Goal: Task Accomplishment & Management: Complete application form

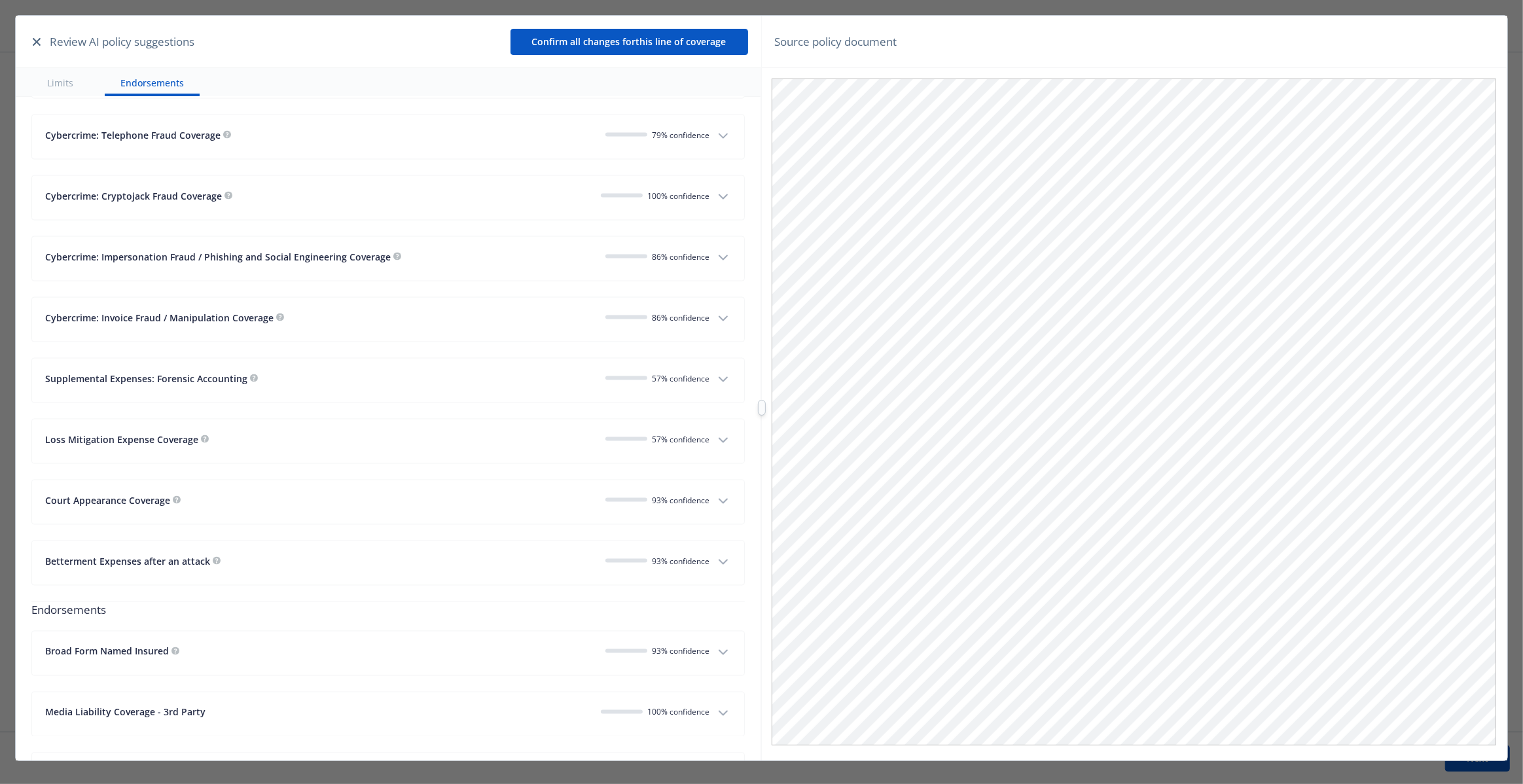
scroll to position [2310, 0]
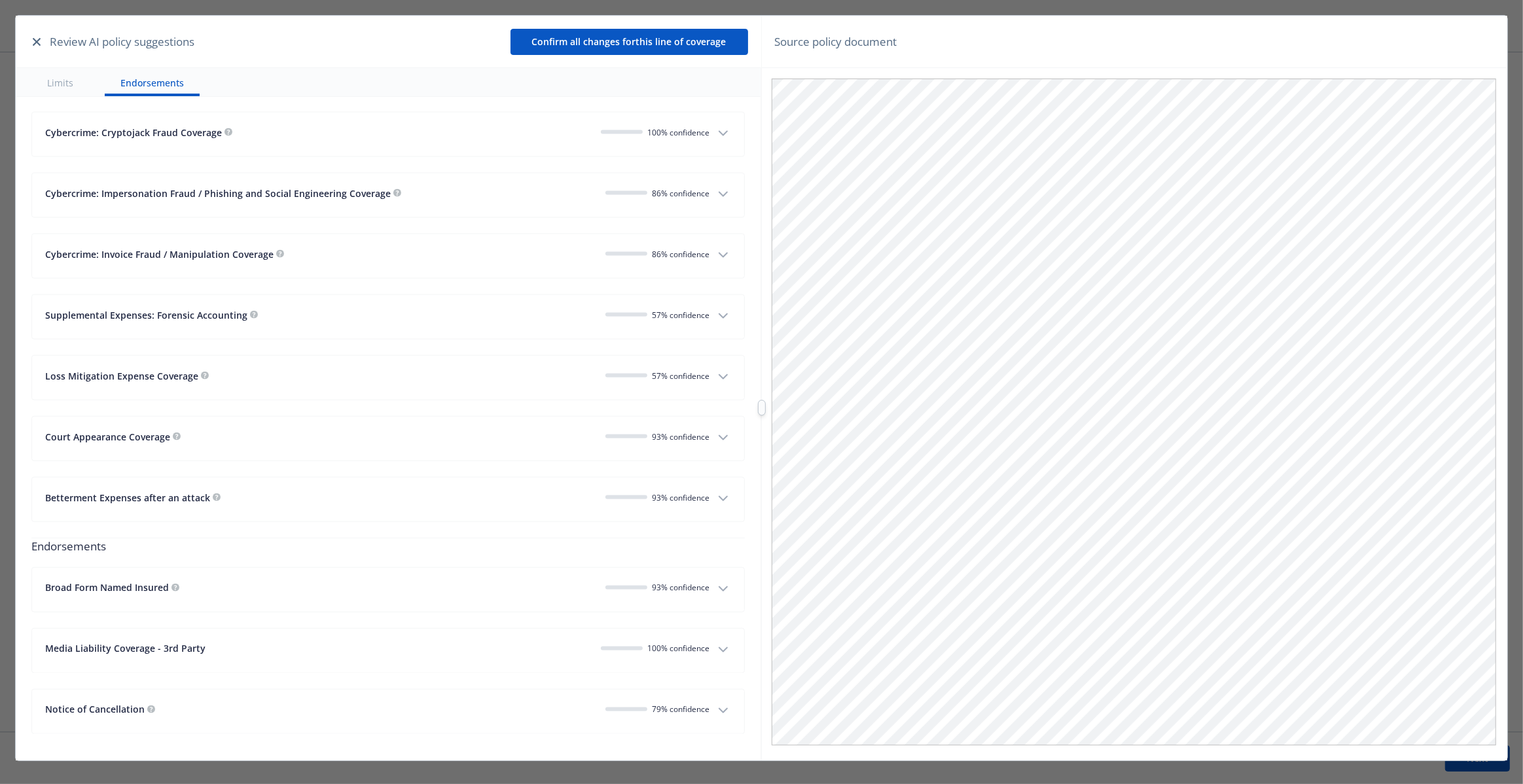
click at [533, 430] on div "Court Appearance Coverage" at bounding box center [320, 437] width 550 height 14
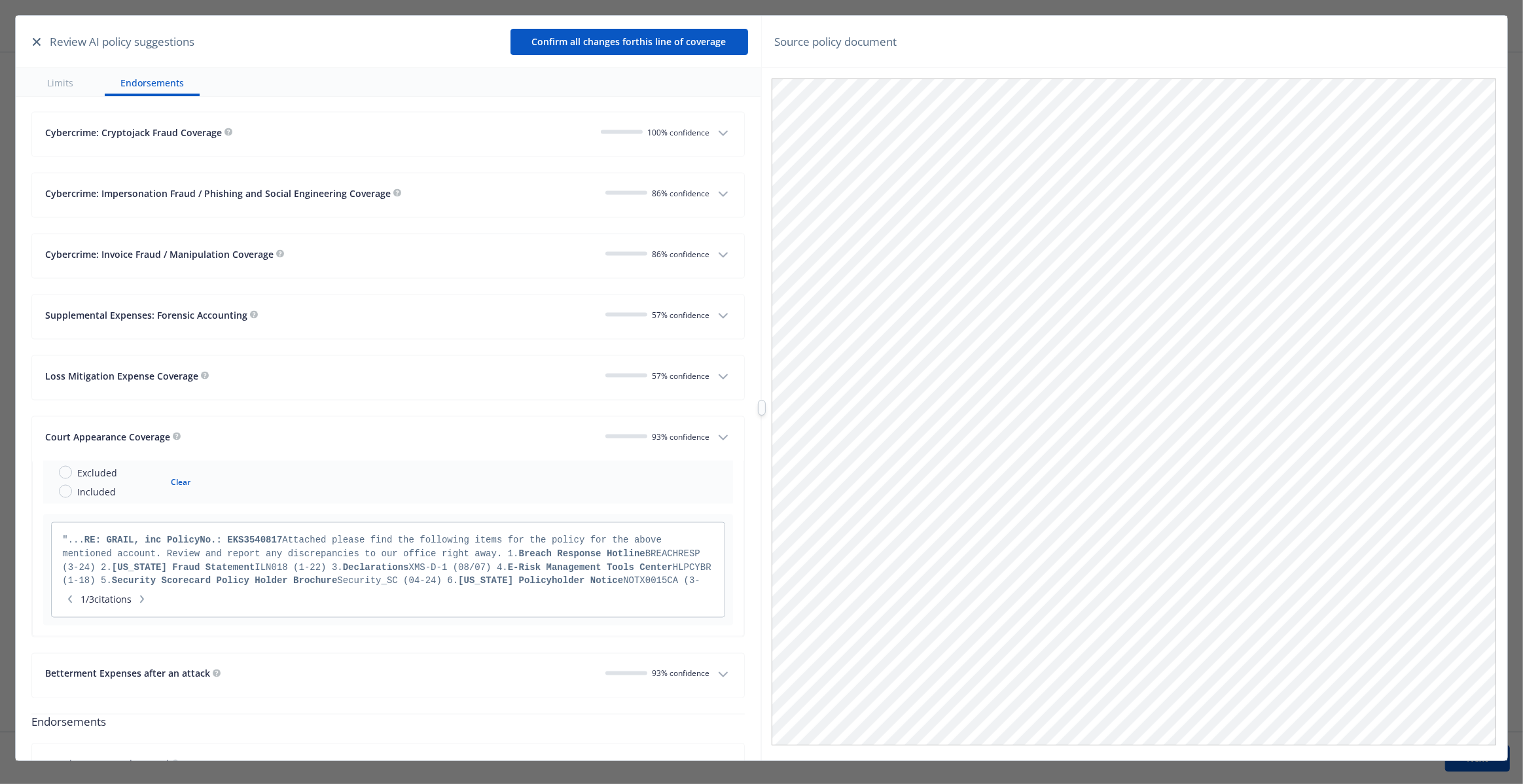
click at [503, 432] on div "Court Appearance Coverage" at bounding box center [320, 437] width 550 height 14
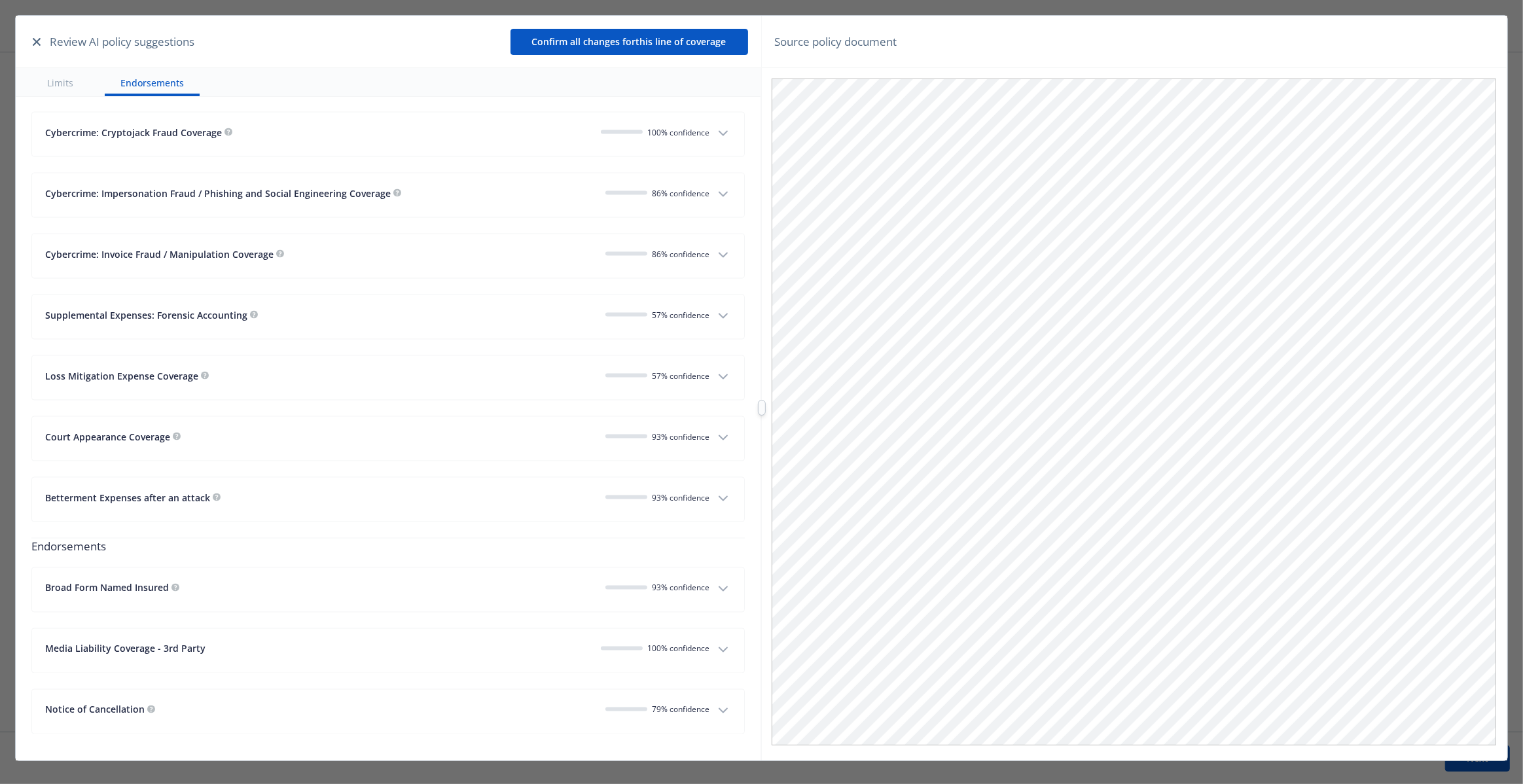
click at [534, 581] on div "Broad Form Named Insured" at bounding box center [320, 588] width 550 height 14
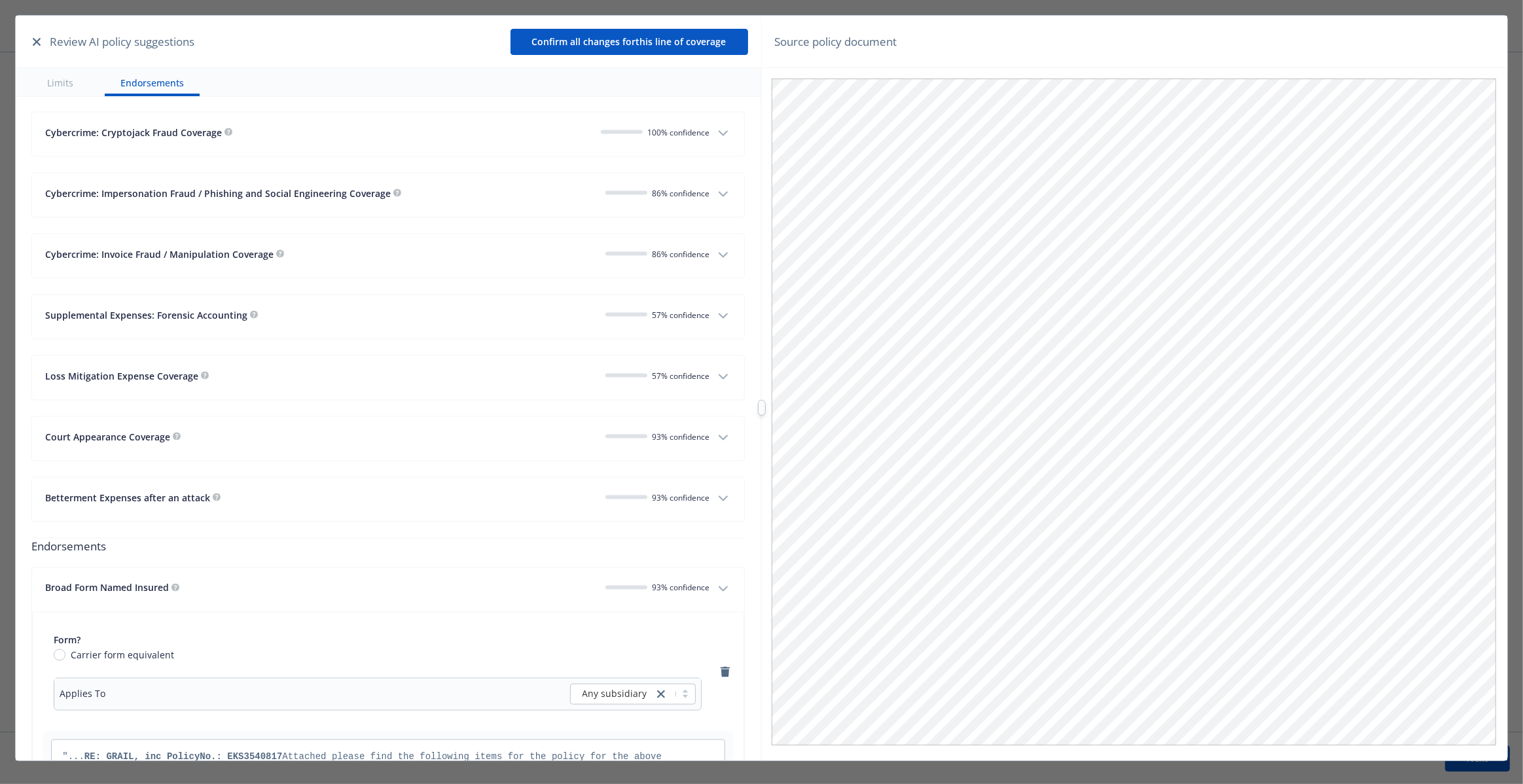
click at [531, 586] on div "Broad Form Named Insured" at bounding box center [320, 588] width 550 height 14
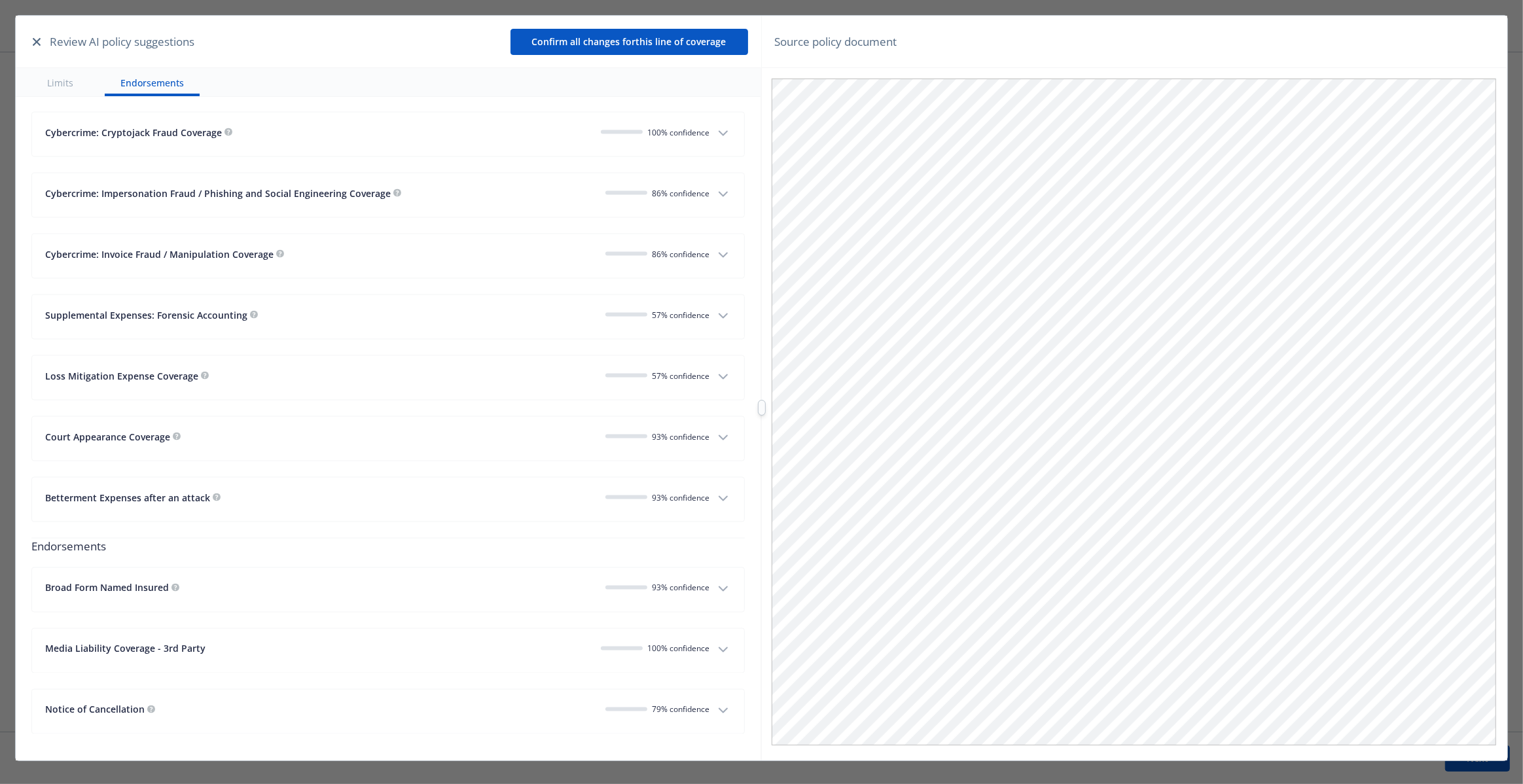
click at [535, 642] on div "Media Liability Coverage - 3rd Party" at bounding box center [318, 649] width 545 height 14
click at [534, 643] on div "Media Liability Coverage - 3rd Party" at bounding box center [318, 649] width 545 height 14
click at [536, 696] on button "Notice of Cancellation 79 % confidence" at bounding box center [388, 712] width 711 height 44
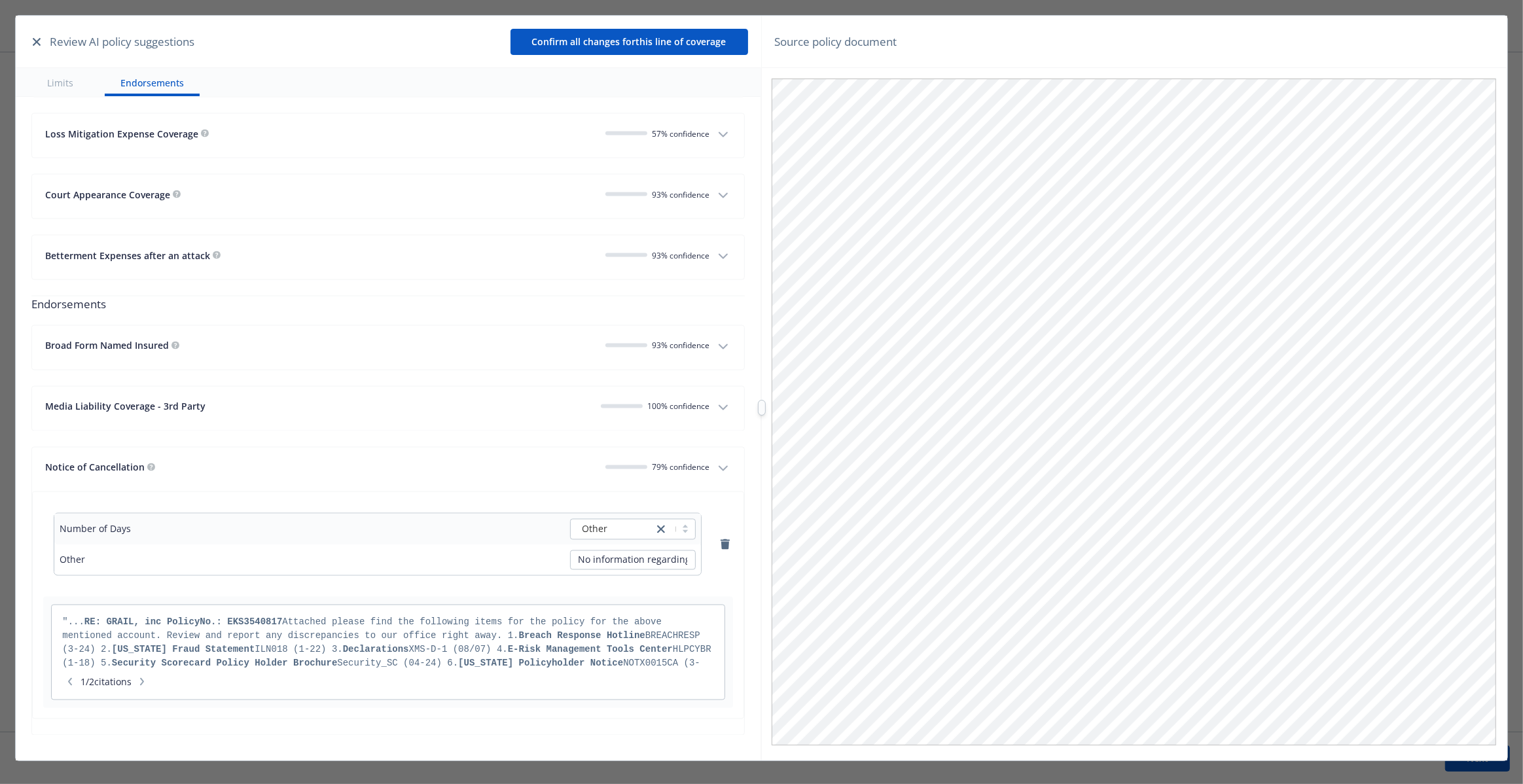
click at [477, 462] on div "Notice of Cancellation" at bounding box center [320, 468] width 550 height 14
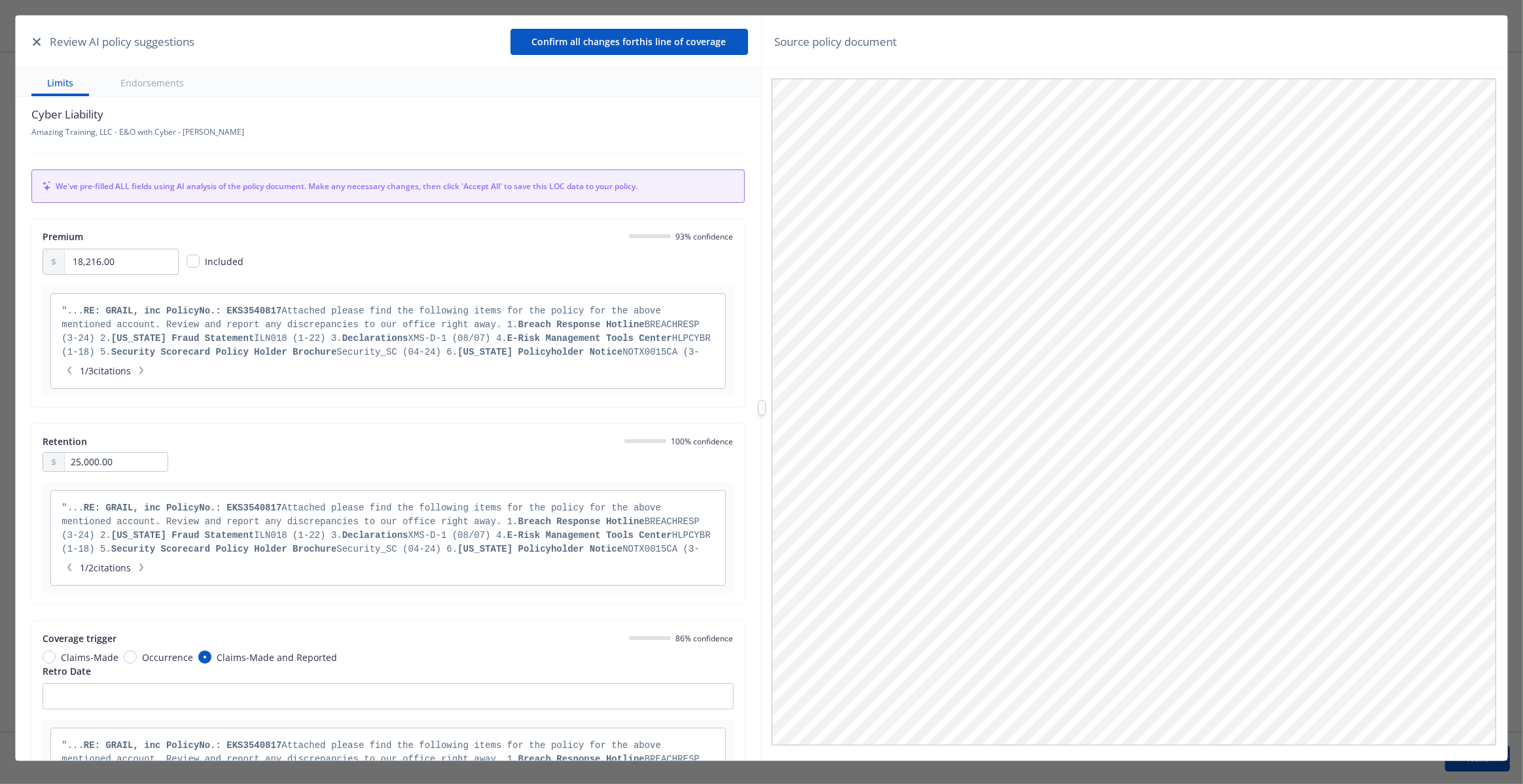
scroll to position [0, 0]
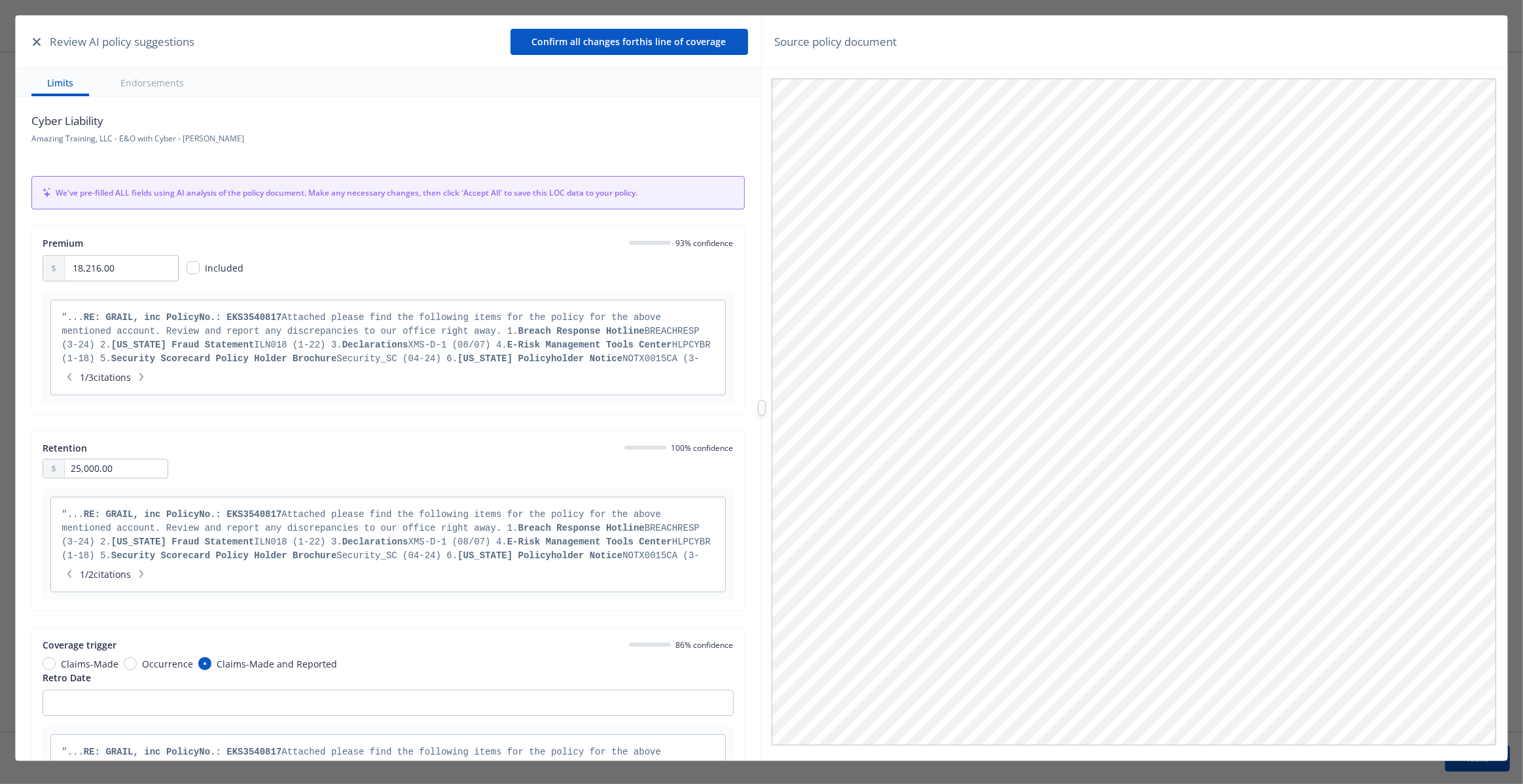
click at [38, 44] on icon "button" at bounding box center [36, 41] width 8 height 8
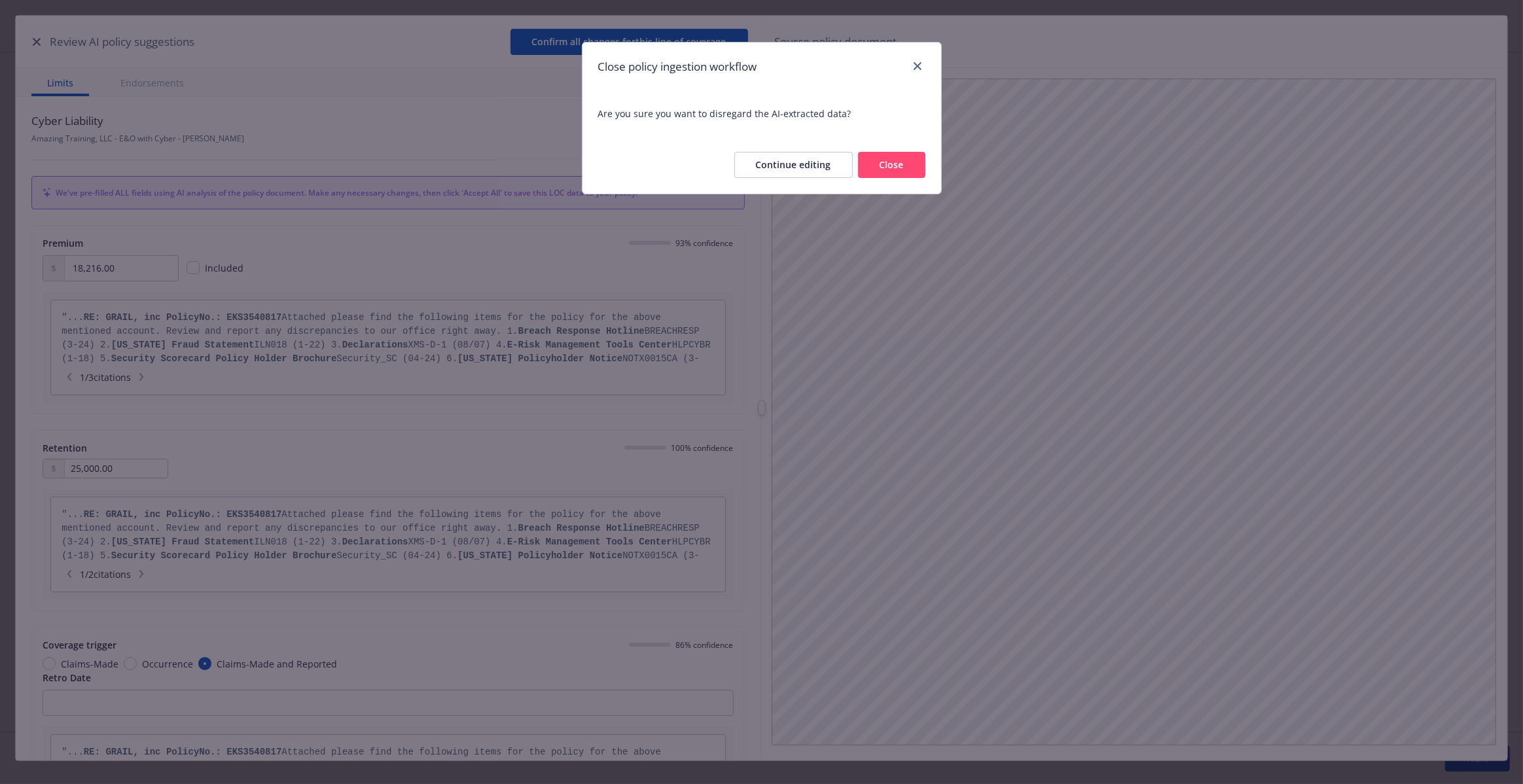
click at [888, 167] on button "Close" at bounding box center [892, 165] width 67 height 26
